Goal: Information Seeking & Learning: Learn about a topic

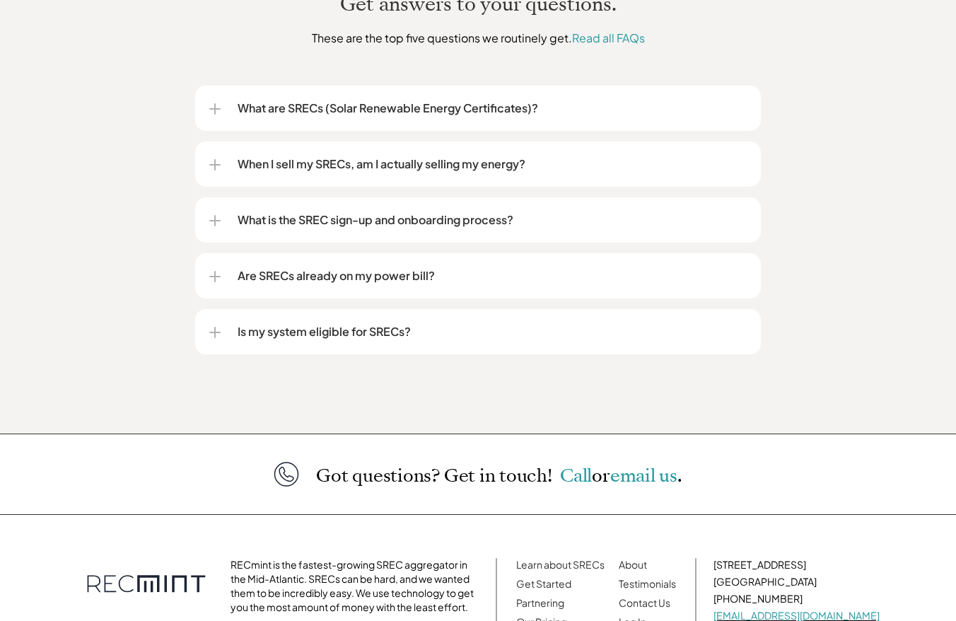
scroll to position [1858, 0]
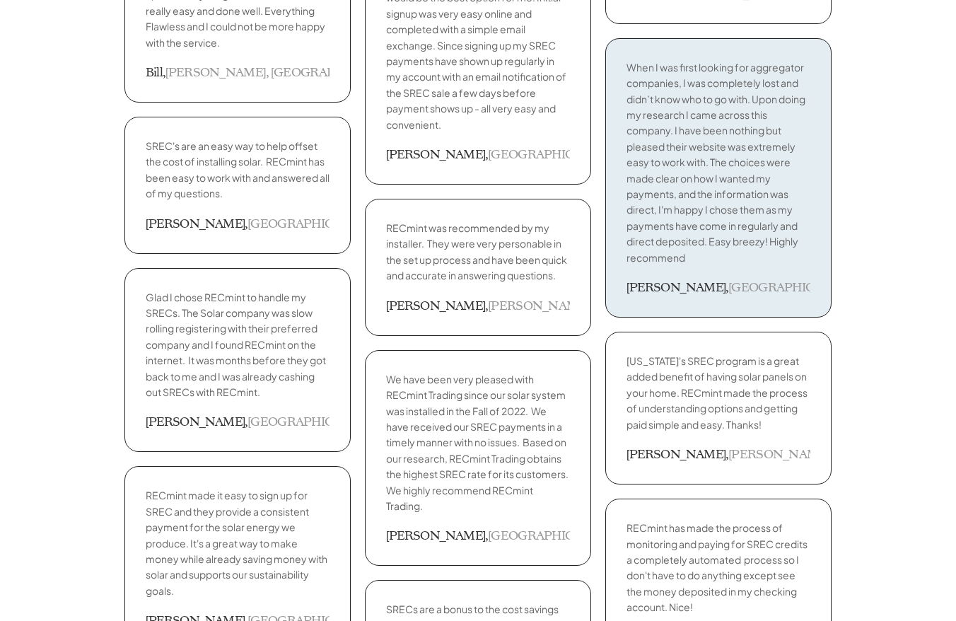
scroll to position [1773, 0]
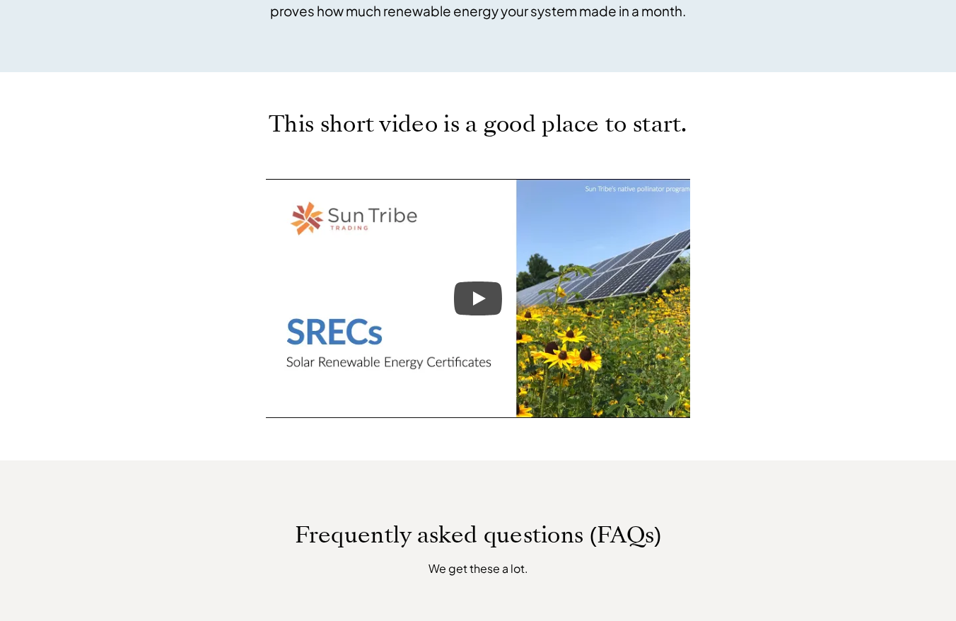
scroll to position [1182, 0]
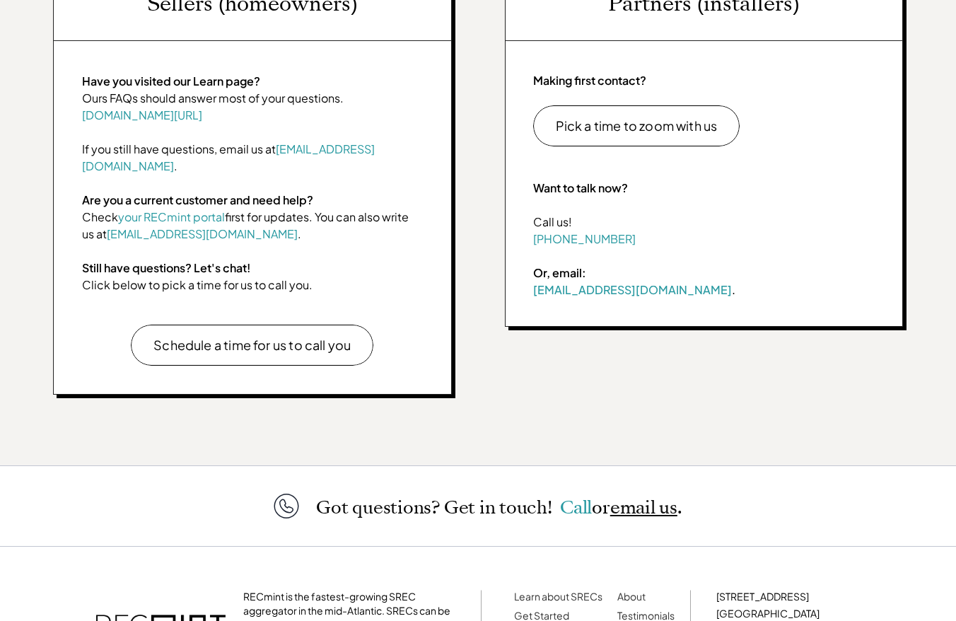
scroll to position [719, 0]
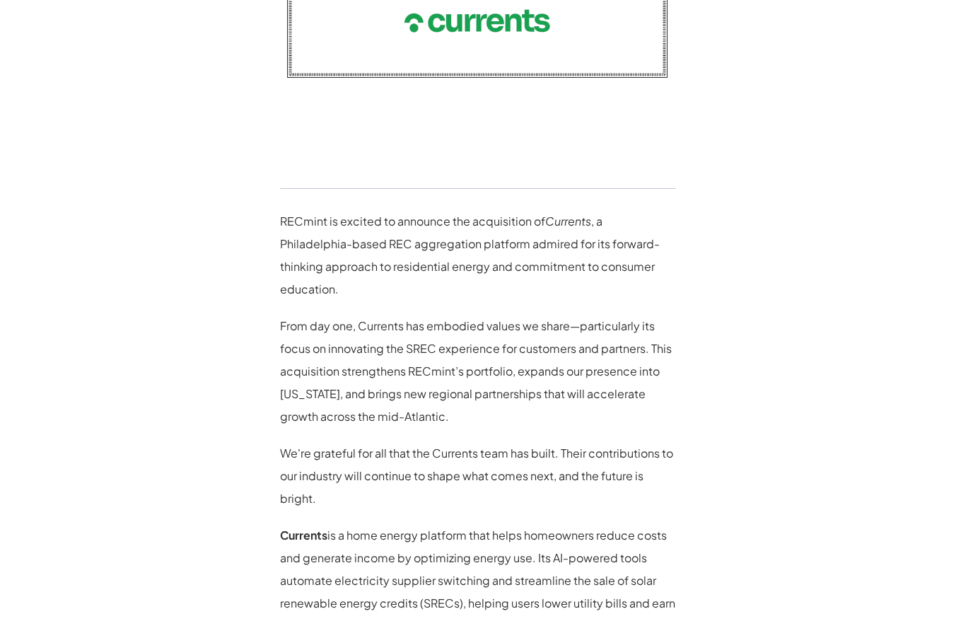
scroll to position [1118, 0]
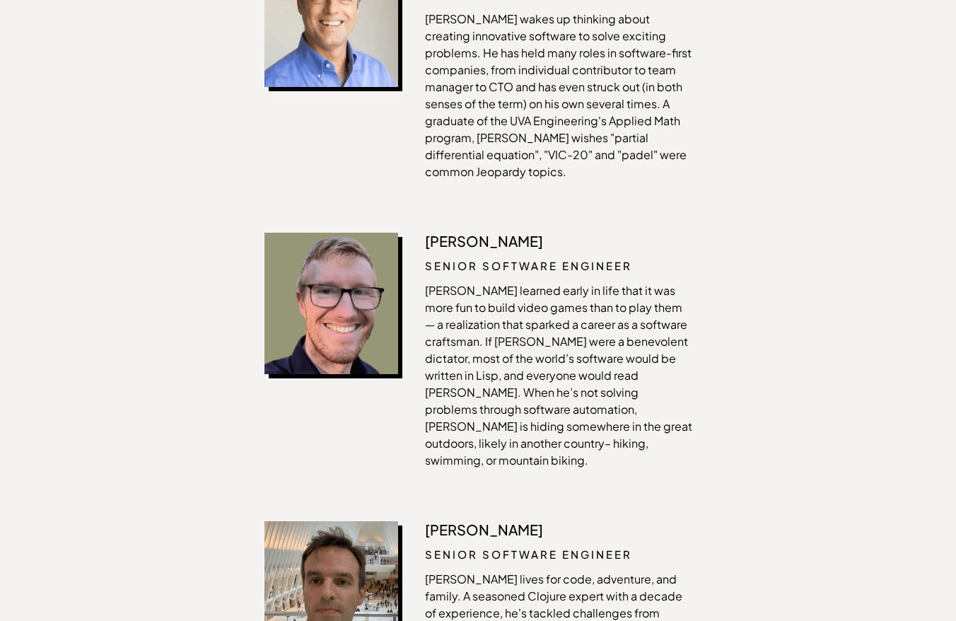
scroll to position [2364, 0]
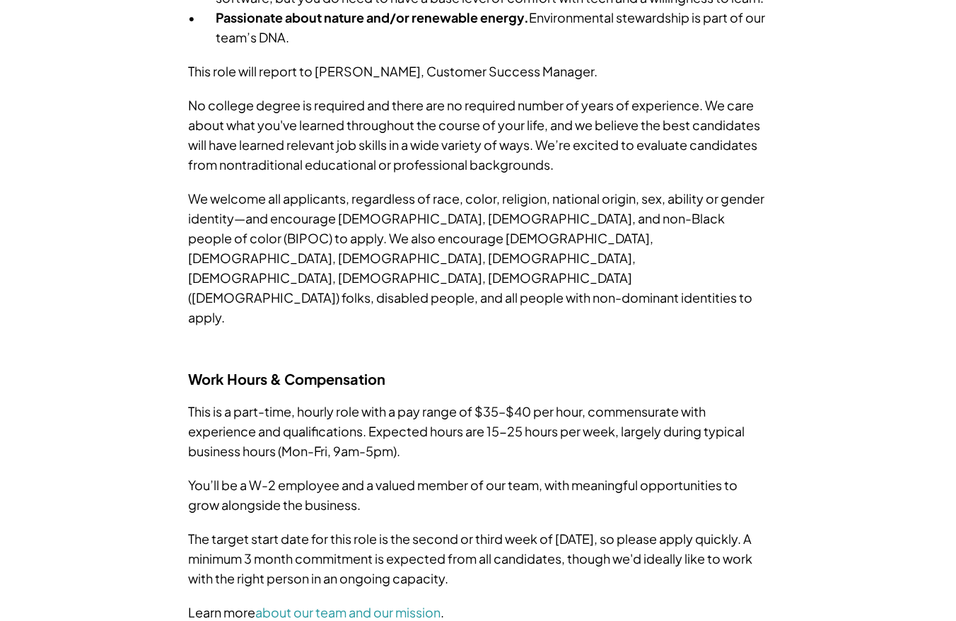
scroll to position [1583, 0]
